Goal: Task Accomplishment & Management: Manage account settings

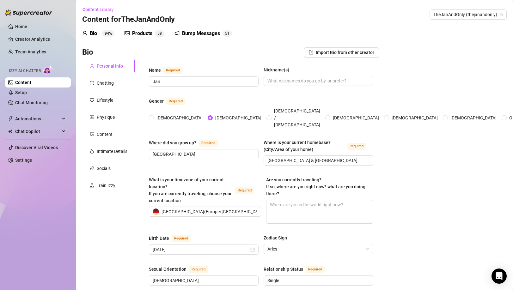
click at [139, 33] on div "Products" at bounding box center [142, 34] width 20 height 8
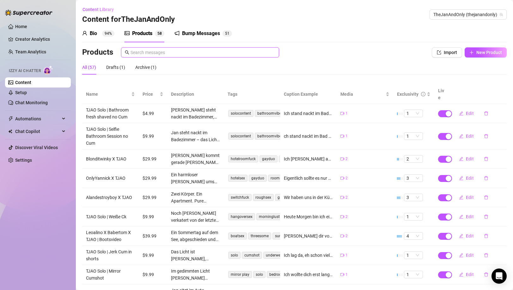
click at [231, 51] on input "text" at bounding box center [202, 52] width 145 height 7
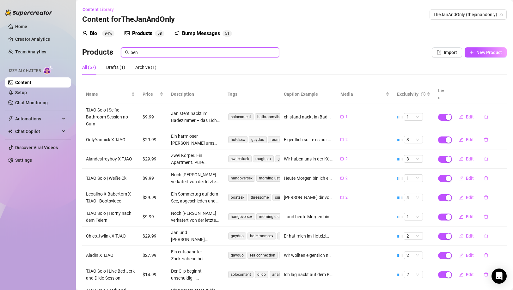
type input "ben"
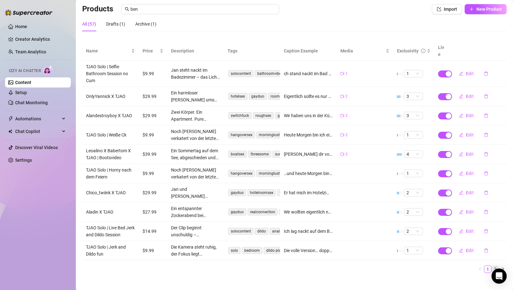
click at [495, 266] on link "2" at bounding box center [494, 269] width 7 height 7
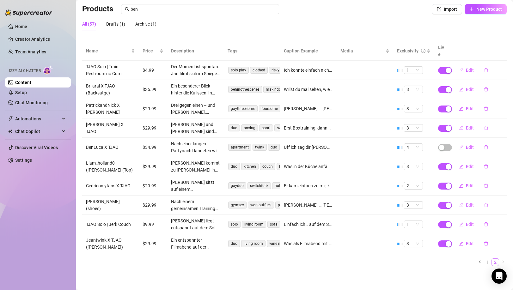
scroll to position [36, 0]
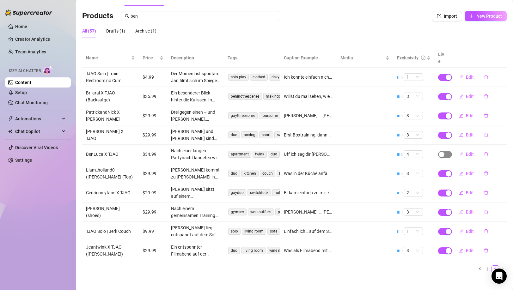
click at [445, 151] on span "button" at bounding box center [445, 154] width 14 height 7
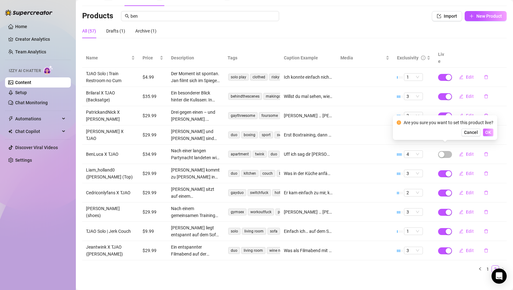
click at [488, 133] on span "OK" at bounding box center [488, 132] width 6 height 5
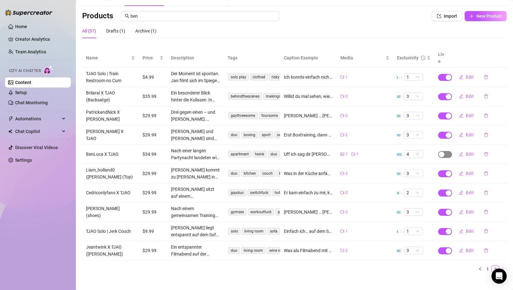
click at [446, 151] on span "button" at bounding box center [445, 154] width 14 height 7
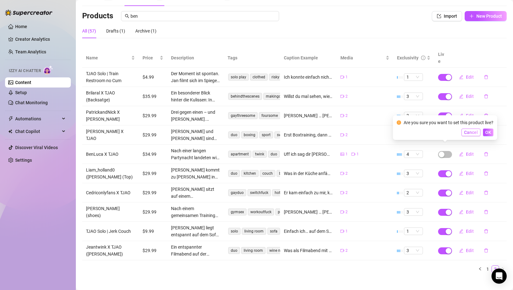
click at [467, 131] on span "Cancel" at bounding box center [471, 132] width 14 height 5
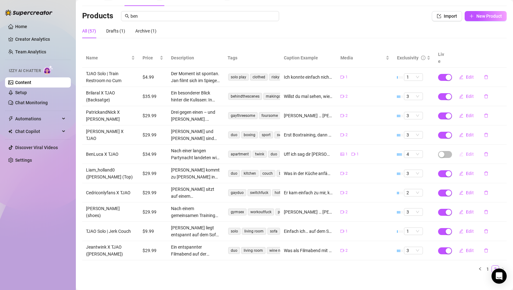
click at [464, 149] on button "Edit" at bounding box center [465, 154] width 25 height 10
type textarea "Uff ich sag dir [PERSON_NAME] hat sich so geil angefühlt 🥵 Ich hatte schon lang…"
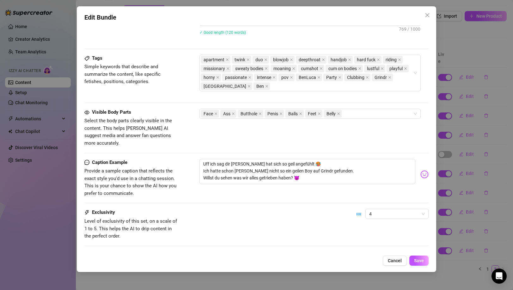
scroll to position [345, 0]
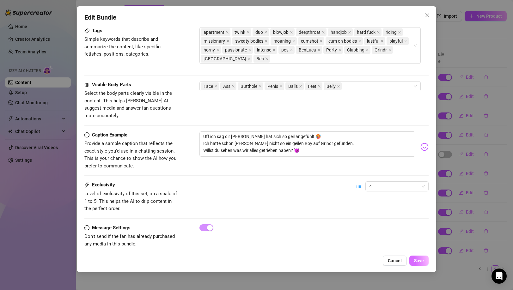
click at [418, 263] on button "Save" at bounding box center [418, 260] width 19 height 10
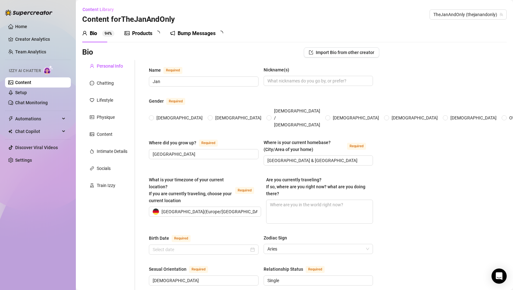
radio input "true"
type input "[DATE]"
click at [143, 39] on div "Products 5 8" at bounding box center [144, 34] width 40 height 18
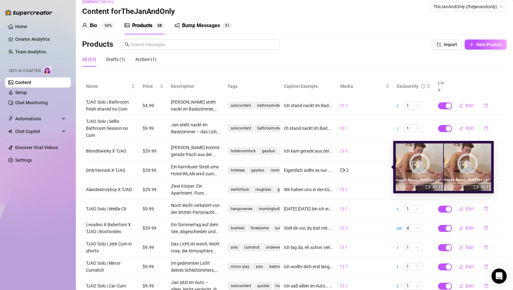
scroll to position [9, 0]
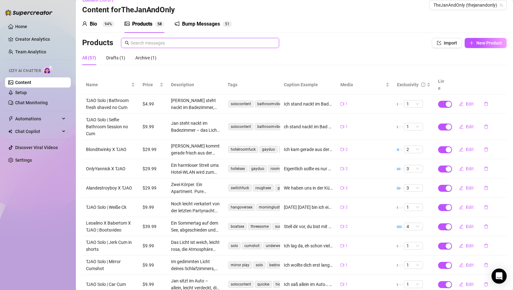
click at [236, 43] on input "text" at bounding box center [202, 42] width 145 height 7
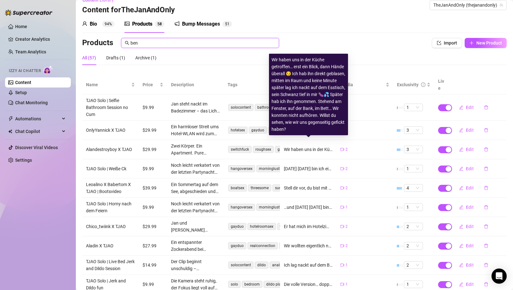
scroll to position [43, 0]
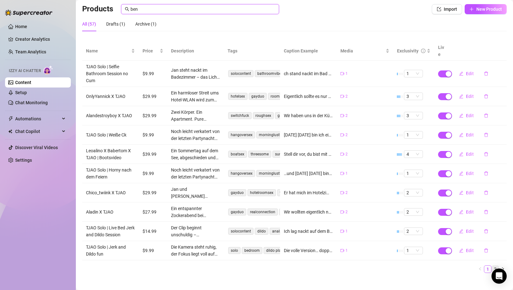
type input "ben"
click at [496, 266] on link "2" at bounding box center [494, 269] width 7 height 7
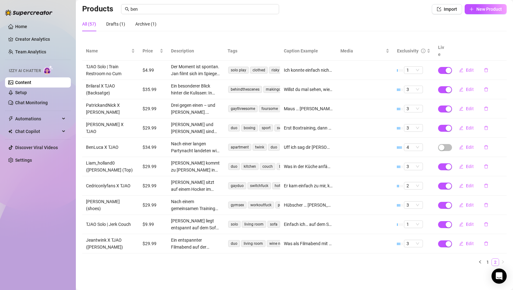
scroll to position [36, 0]
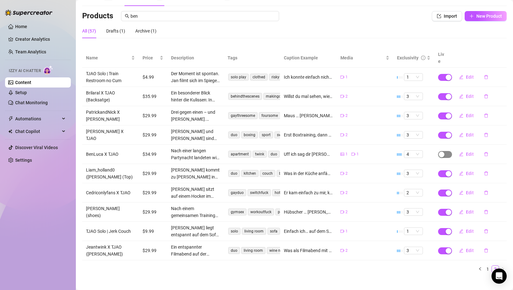
click at [448, 151] on span "button" at bounding box center [445, 154] width 14 height 7
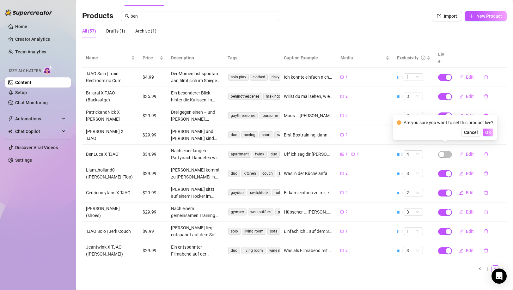
click at [488, 130] on span "OK" at bounding box center [488, 132] width 6 height 5
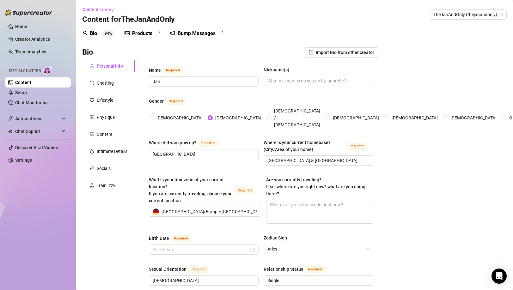
type input "[DATE]"
click at [153, 33] on div "Products 5 8" at bounding box center [144, 34] width 40 height 8
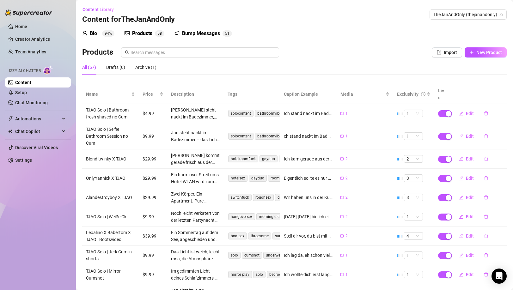
click at [173, 63] on div "All (57) Drafts (0) Archive (1)" at bounding box center [294, 67] width 424 height 15
click at [173, 51] on input "text" at bounding box center [202, 52] width 145 height 7
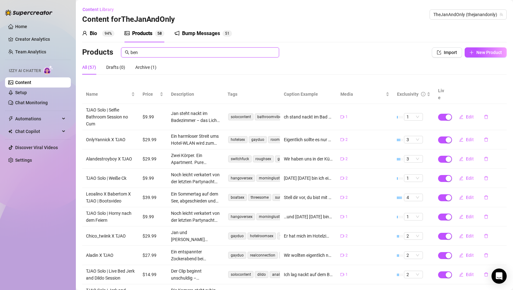
scroll to position [43, 0]
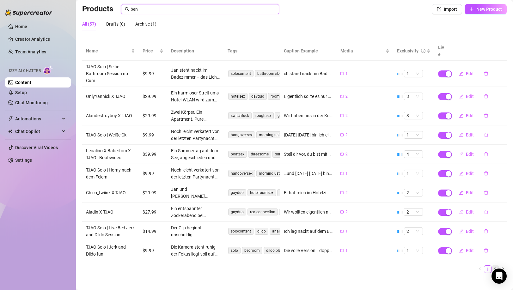
type input "ben"
click at [494, 266] on link "2" at bounding box center [494, 269] width 7 height 7
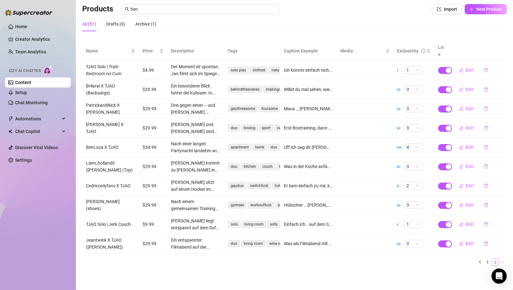
scroll to position [36, 0]
